Goal: Task Accomplishment & Management: Manage account settings

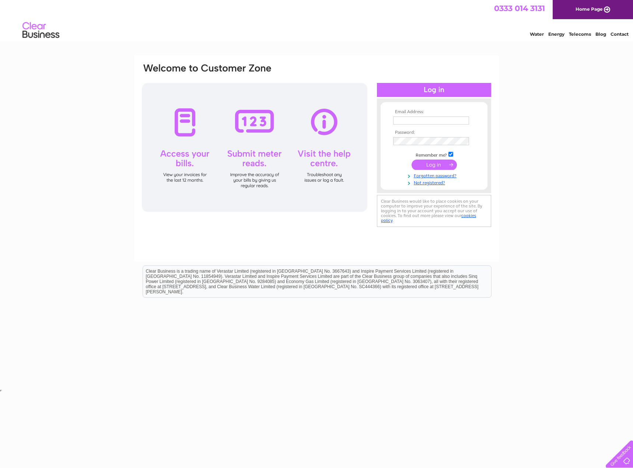
type input "accounts@dndco.uk"
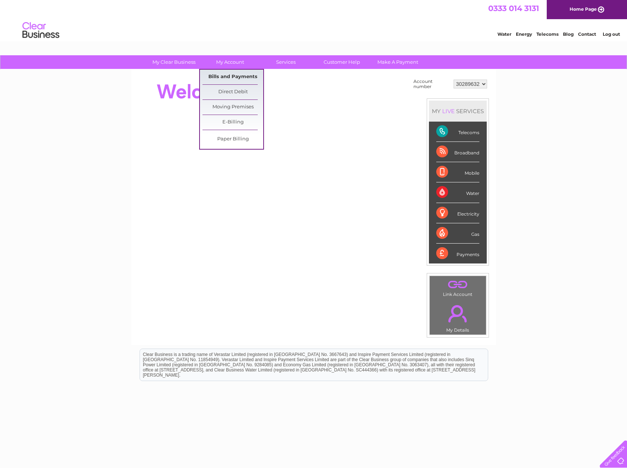
click at [226, 75] on link "Bills and Payments" at bounding box center [233, 77] width 61 height 15
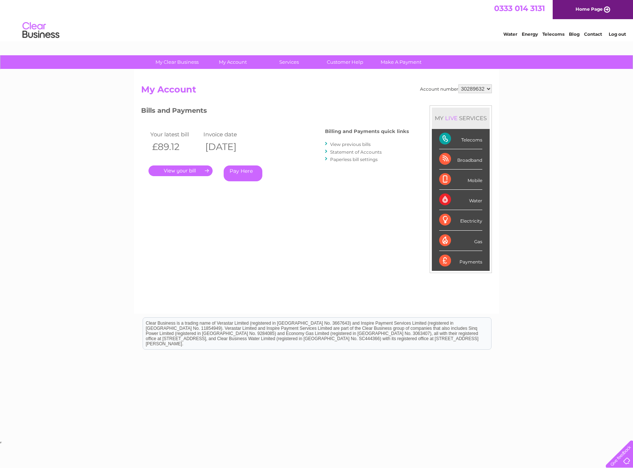
click at [190, 168] on link "." at bounding box center [180, 170] width 64 height 11
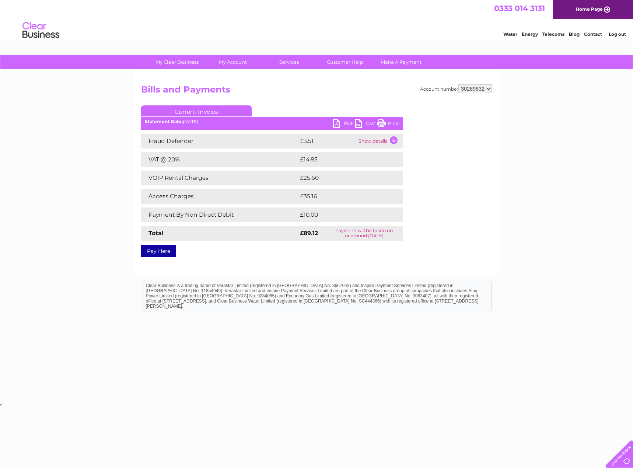
click at [337, 123] on link "PDF" at bounding box center [344, 124] width 22 height 11
click at [616, 33] on link "Log out" at bounding box center [617, 34] width 17 height 6
